Goal: Browse casually

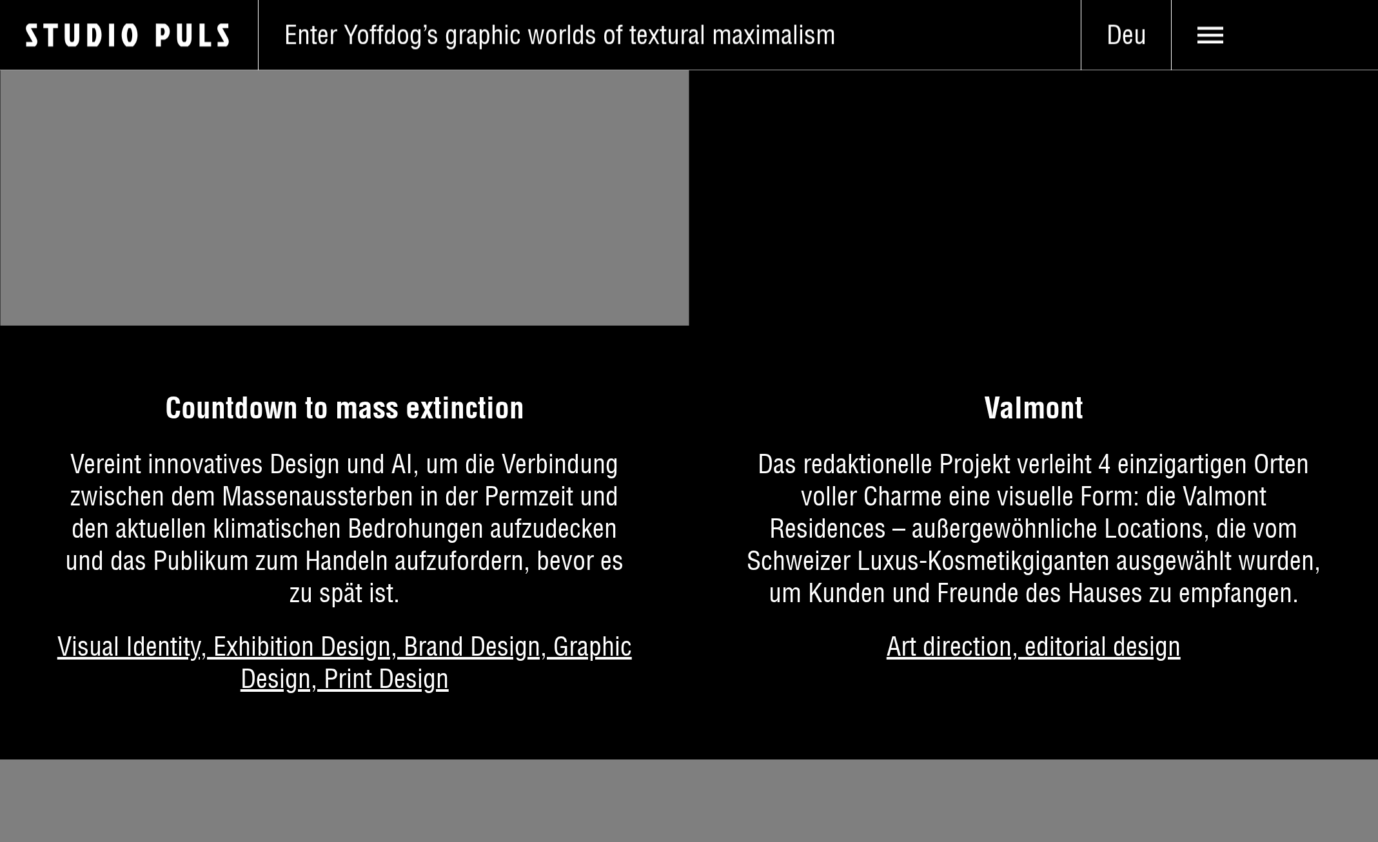
scroll to position [1710, 0]
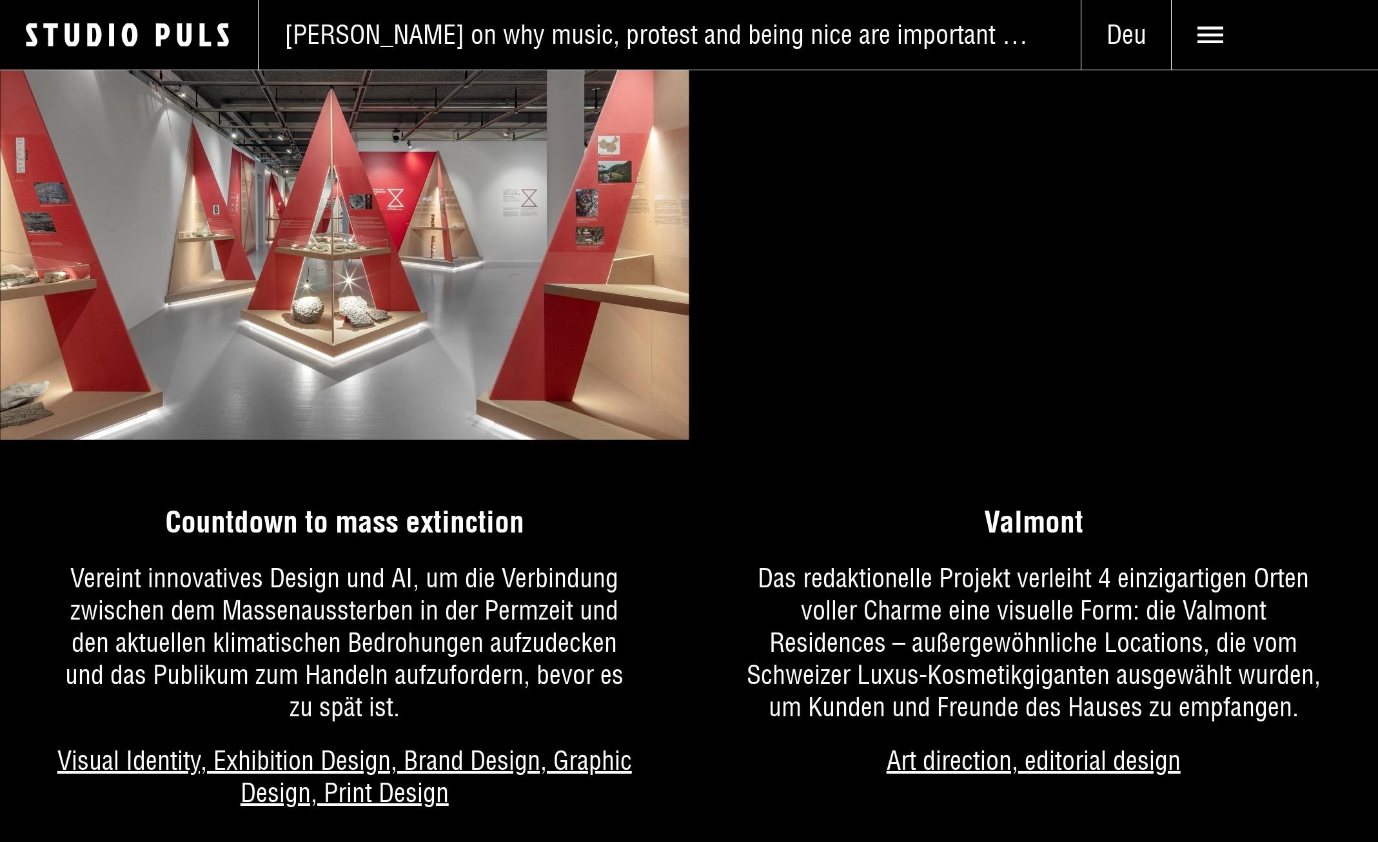
click at [988, 348] on video "Your browser does not support HTML5 video." at bounding box center [1033, 224] width 689 height 431
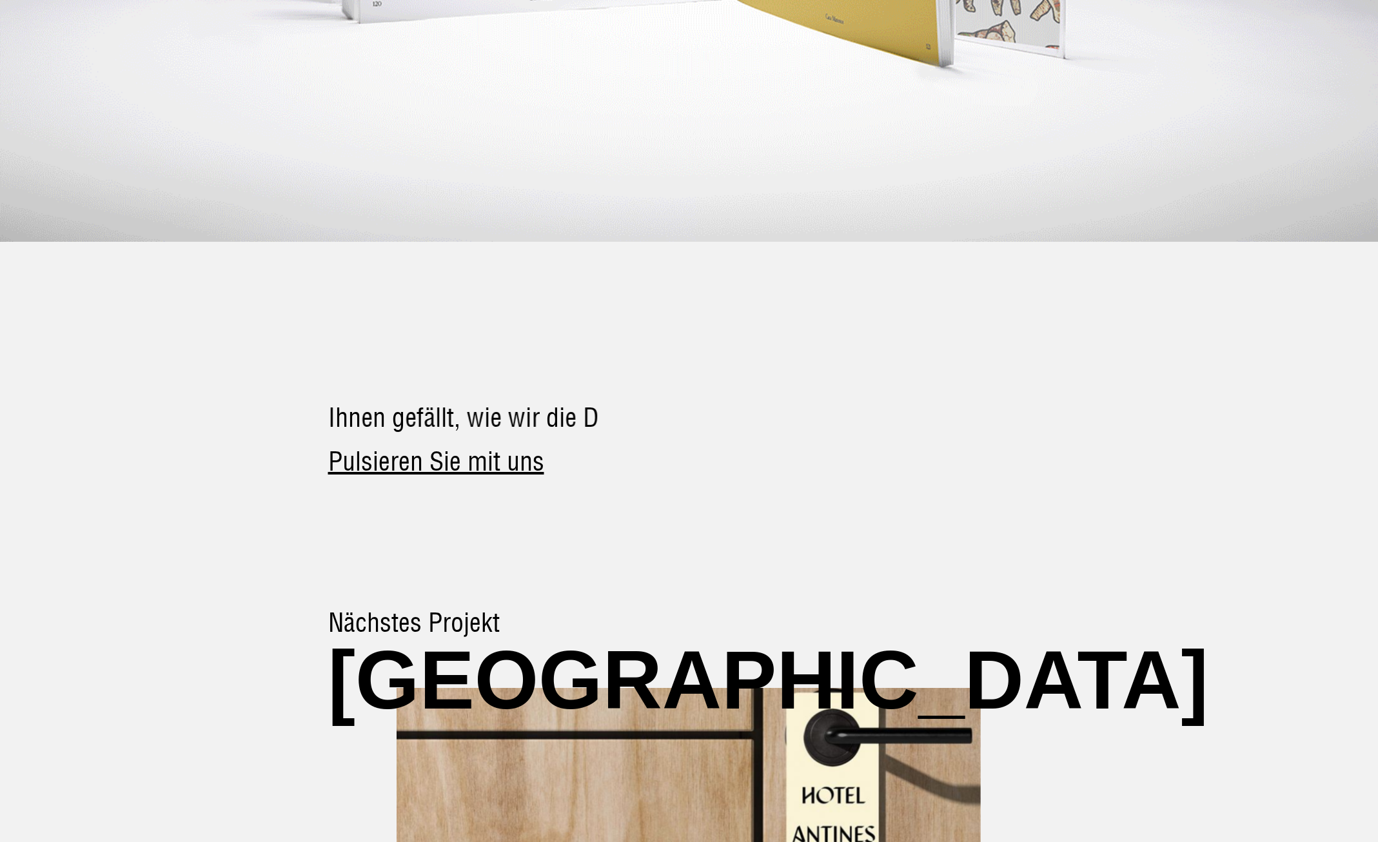
scroll to position [5199, 0]
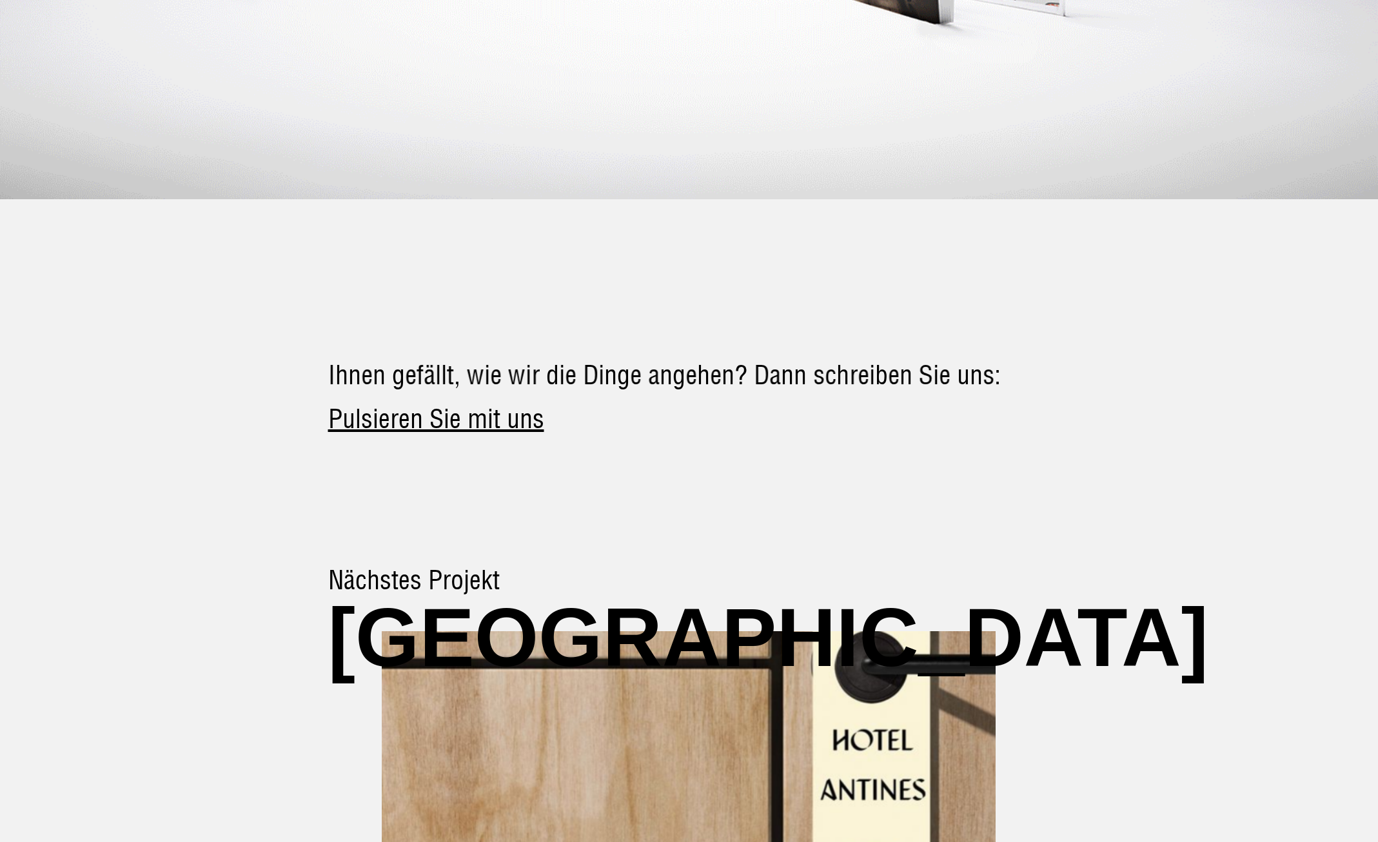
click at [750, 671] on img at bounding box center [689, 770] width 742 height 332
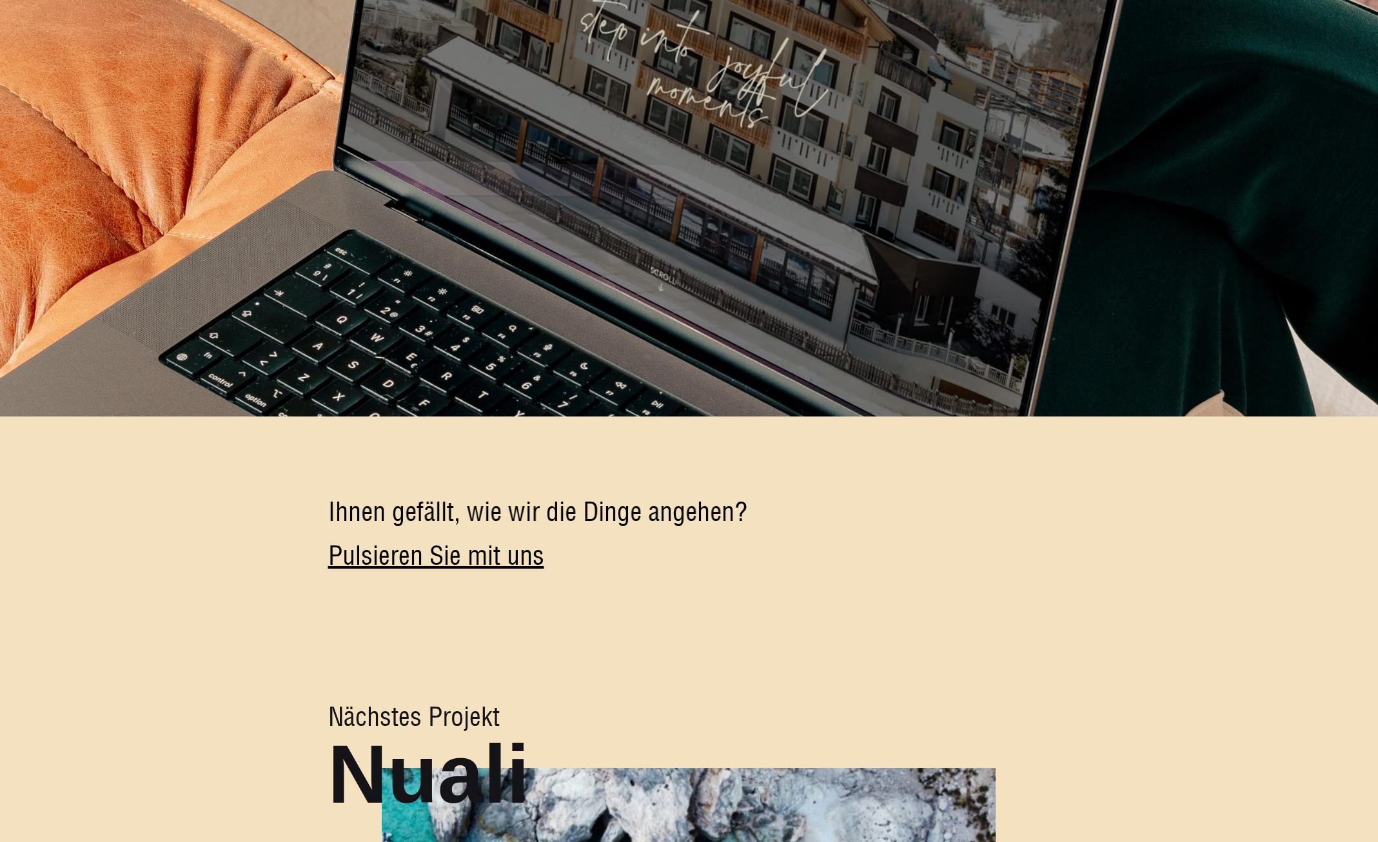
scroll to position [8060, 0]
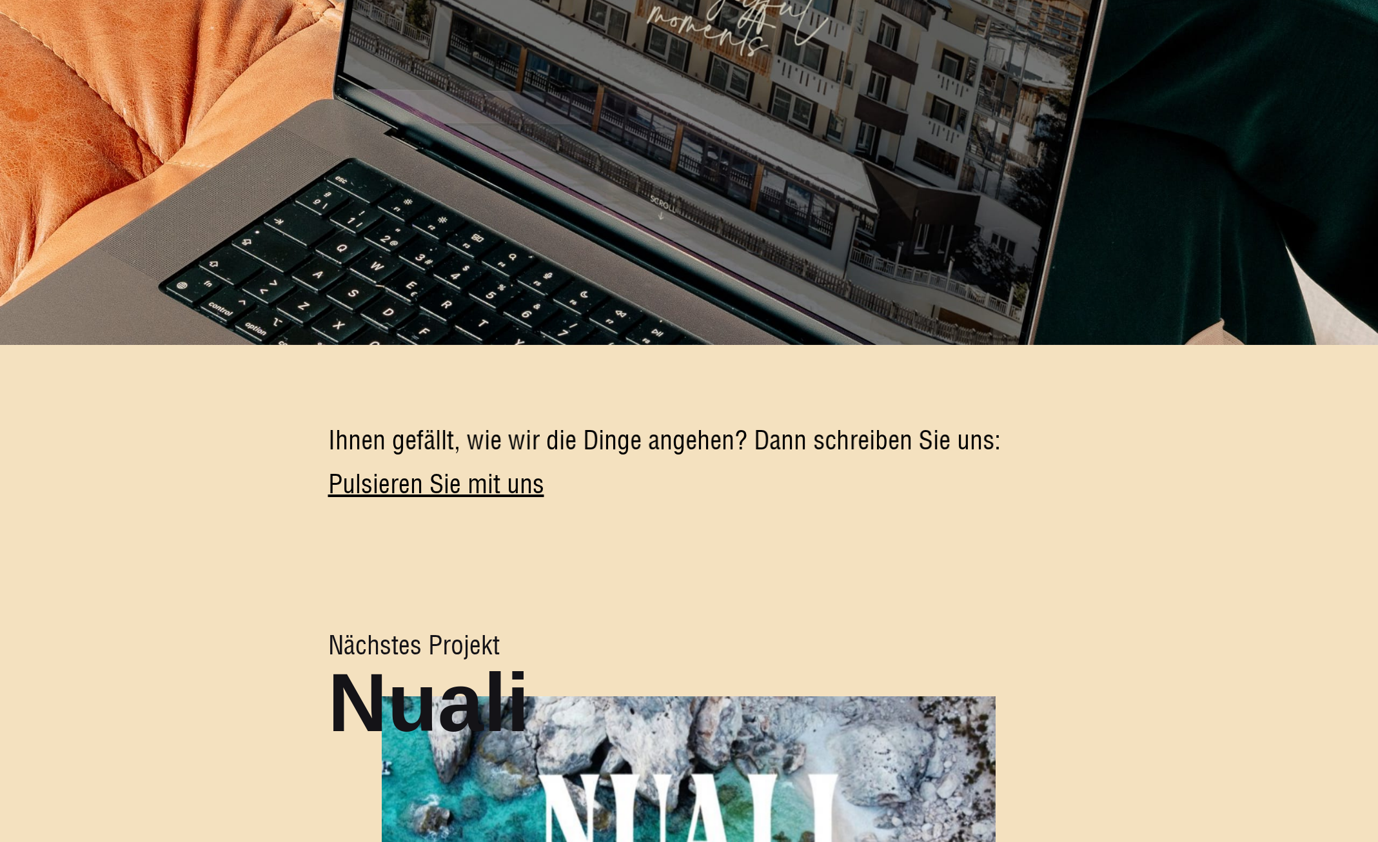
click at [758, 668] on img at bounding box center [689, 834] width 742 height 332
